Goal: Check status

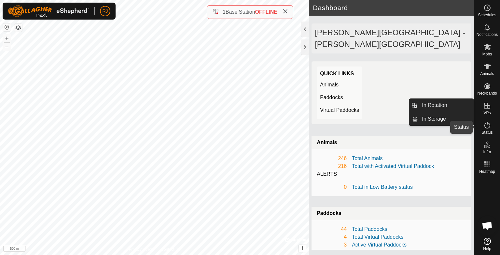
drag, startPoint x: 487, startPoint y: 129, endPoint x: 493, endPoint y: 128, distance: 5.9
click at [487, 129] on icon at bounding box center [487, 125] width 8 height 8
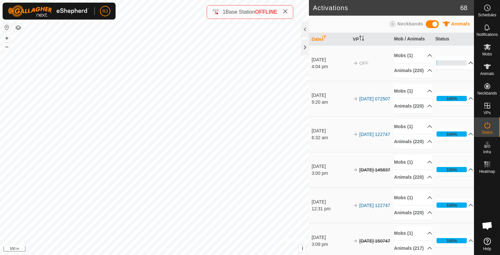
click at [462, 65] on p-accordion-header "1%" at bounding box center [454, 62] width 38 height 13
click at [462, 67] on p-accordion-header "6%" at bounding box center [454, 62] width 38 height 13
